Goal: Task Accomplishment & Management: Use online tool/utility

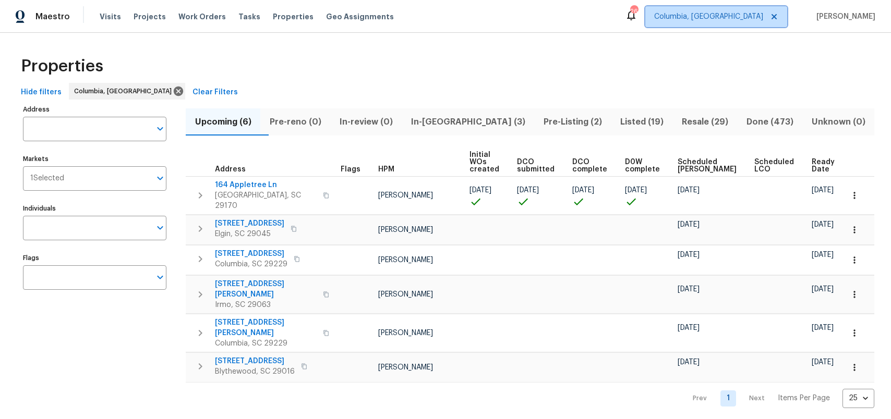
click at [761, 15] on span "Columbia, [GEOGRAPHIC_DATA]" at bounding box center [708, 16] width 109 height 10
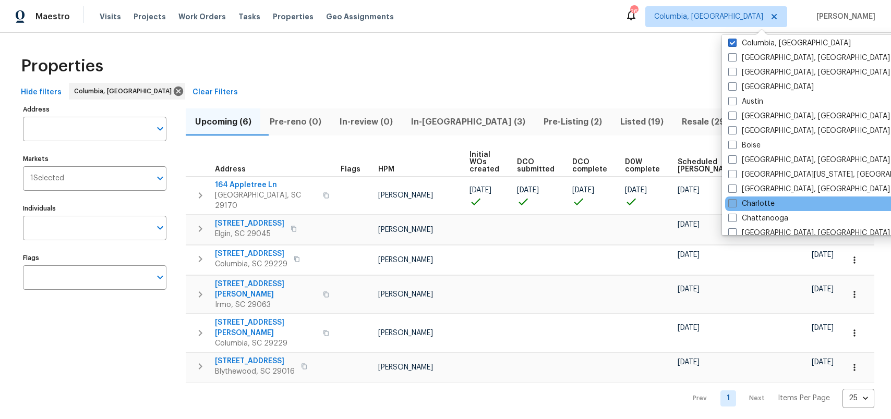
scroll to position [4, 0]
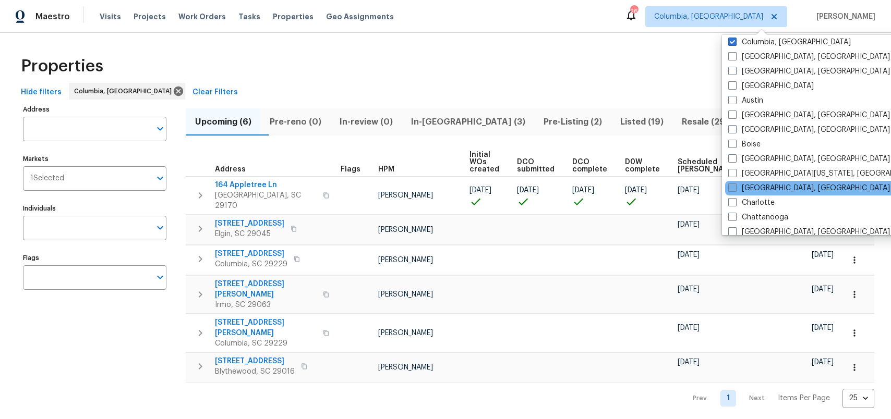
click at [733, 189] on span at bounding box center [732, 188] width 8 height 8
click at [733, 189] on input "[GEOGRAPHIC_DATA], [GEOGRAPHIC_DATA]" at bounding box center [731, 186] width 7 height 7
checkbox input "true"
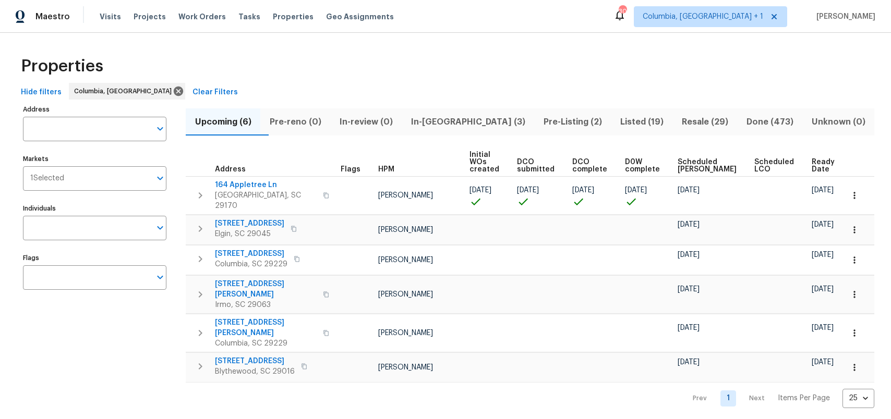
click at [600, 80] on div "Properties" at bounding box center [446, 66] width 858 height 33
click at [142, 13] on span "Projects" at bounding box center [150, 16] width 32 height 10
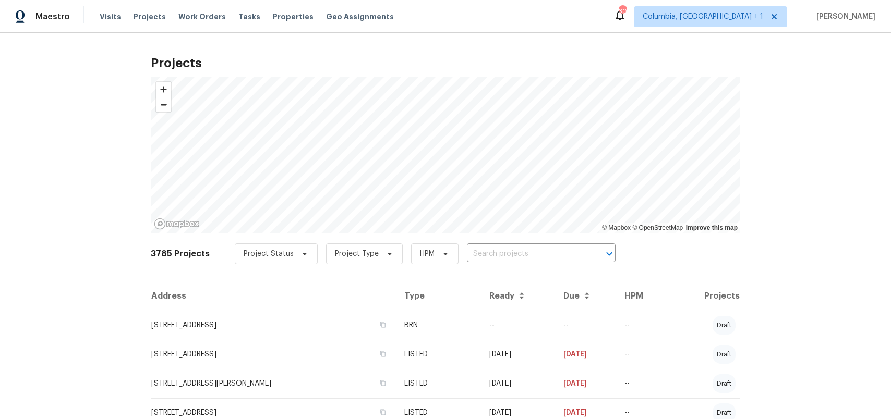
click at [105, 17] on span "Visits" at bounding box center [110, 16] width 21 height 10
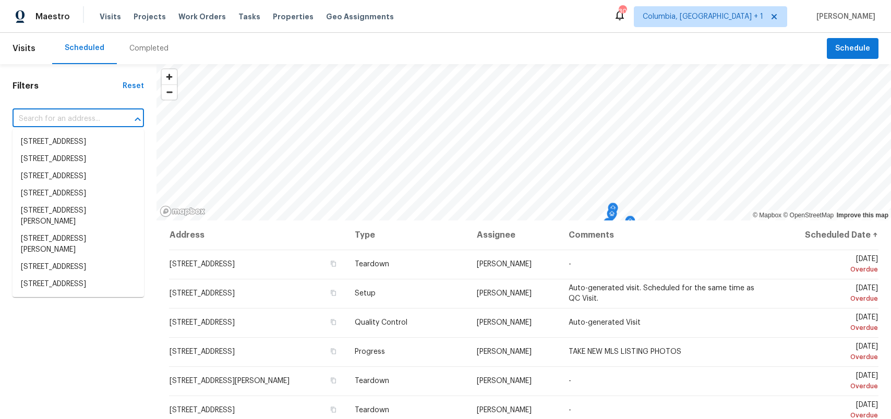
click at [93, 114] on input "text" at bounding box center [64, 119] width 102 height 16
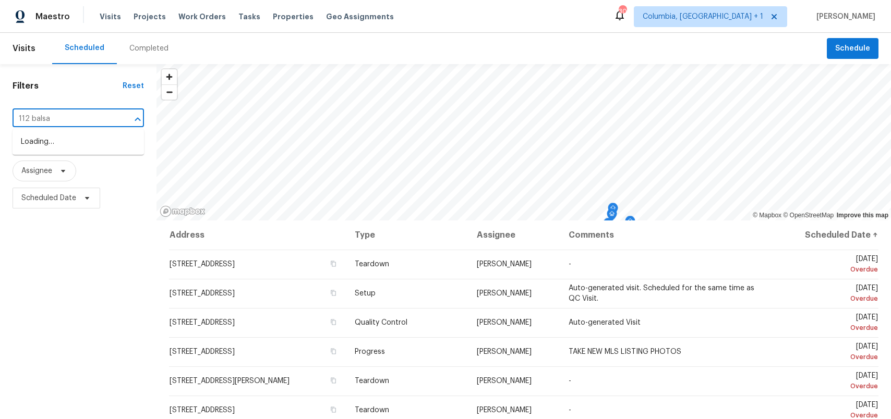
type input "112 balsam"
click at [74, 140] on li "[STREET_ADDRESS]" at bounding box center [78, 142] width 131 height 17
